Goal: Entertainment & Leisure: Consume media (video, audio)

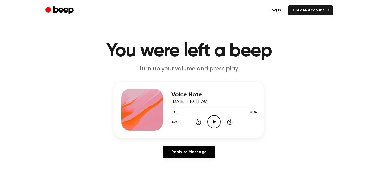
click at [217, 123] on icon "Play Audio" at bounding box center [214, 121] width 13 height 13
click at [210, 127] on icon "Play Audio" at bounding box center [214, 121] width 13 height 13
click at [215, 121] on icon at bounding box center [214, 121] width 3 height 3
click at [211, 116] on icon "Play Audio" at bounding box center [214, 121] width 13 height 13
click at [212, 120] on icon "Play Audio" at bounding box center [214, 121] width 13 height 13
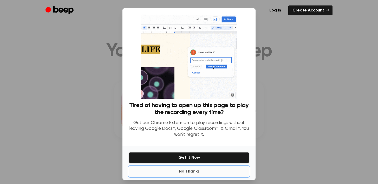
click at [187, 173] on button "No Thanks" at bounding box center [189, 171] width 121 height 10
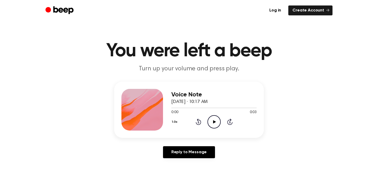
click at [214, 126] on icon "Play Audio" at bounding box center [214, 121] width 13 height 13
click at [213, 126] on icon "Play Audio" at bounding box center [214, 121] width 13 height 13
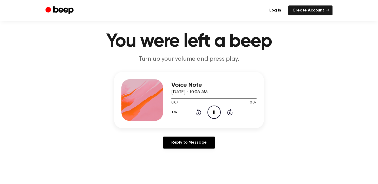
scroll to position [10, 0]
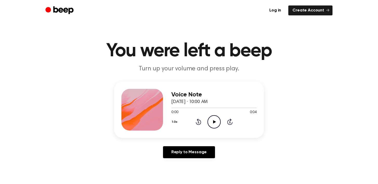
click at [214, 119] on icon "Play Audio" at bounding box center [214, 121] width 13 height 13
click at [217, 121] on icon "Play Audio" at bounding box center [214, 121] width 13 height 13
click at [210, 122] on icon "Play Audio" at bounding box center [214, 121] width 13 height 13
click at [218, 127] on icon "Play Audio" at bounding box center [214, 121] width 13 height 13
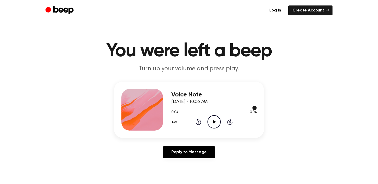
drag, startPoint x: 237, startPoint y: 105, endPoint x: 225, endPoint y: 105, distance: 12.7
click at [225, 105] on div at bounding box center [213, 107] width 85 height 4
click at [213, 118] on icon "Play Audio" at bounding box center [214, 121] width 13 height 13
click at [216, 105] on div "Voice Note August 15, 2024 · 10:36 AM" at bounding box center [213, 98] width 85 height 14
click at [216, 108] on div at bounding box center [213, 107] width 85 height 4
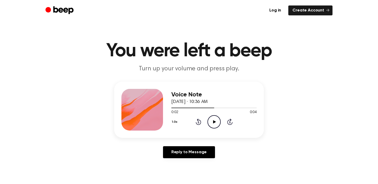
click at [214, 120] on icon "Play Audio" at bounding box center [214, 121] width 13 height 13
click at [209, 122] on icon "Play Audio" at bounding box center [214, 121] width 13 height 13
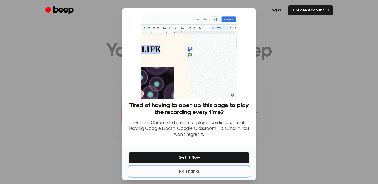
click at [187, 169] on button "No Thanks" at bounding box center [189, 171] width 121 height 10
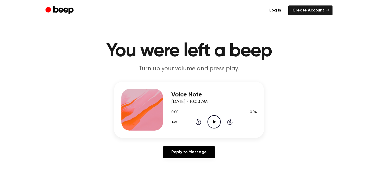
click at [217, 118] on icon "Play Audio" at bounding box center [214, 121] width 13 height 13
click at [214, 120] on icon "Play Audio" at bounding box center [214, 121] width 13 height 13
click at [215, 120] on icon "Play Audio" at bounding box center [214, 121] width 13 height 13
click at [213, 124] on icon "Play Audio" at bounding box center [214, 121] width 13 height 13
click at [215, 118] on icon "Play Audio" at bounding box center [214, 121] width 13 height 13
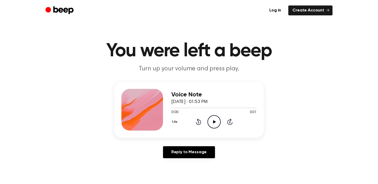
click at [215, 123] on icon "Play Audio" at bounding box center [214, 121] width 13 height 13
click at [215, 119] on icon "Play Audio" at bounding box center [214, 121] width 13 height 13
click at [214, 118] on icon "Play Audio" at bounding box center [214, 121] width 13 height 13
click at [214, 122] on icon at bounding box center [214, 121] width 3 height 3
